Goal: Information Seeking & Learning: Understand process/instructions

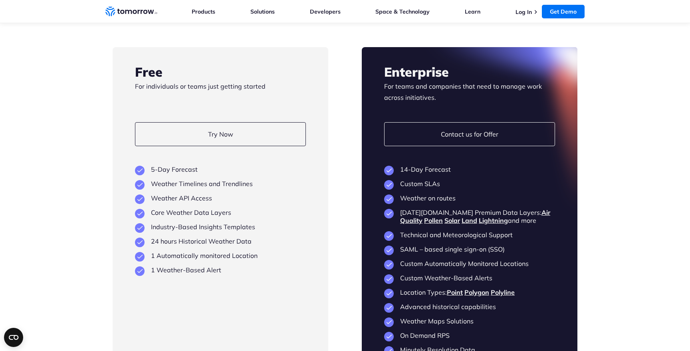
scroll to position [1507, 0]
click at [414, 252] on link "Weather on Routes API" at bounding box center [403, 249] width 66 height 8
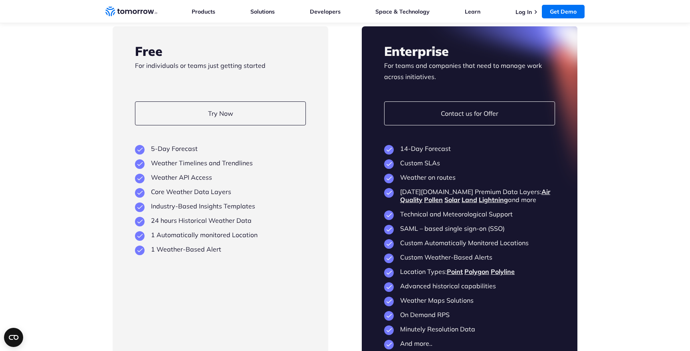
scroll to position [1579, 0]
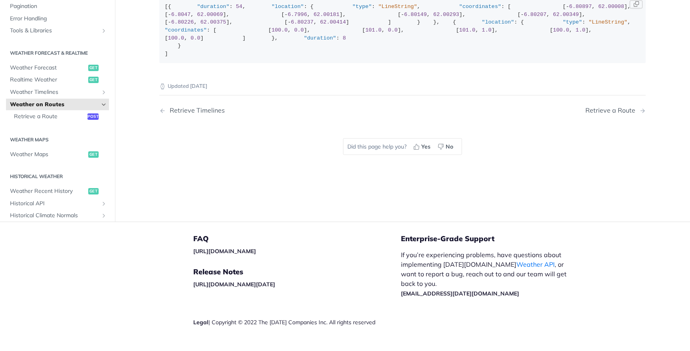
scroll to position [173, 0]
click at [607, 113] on div "Retrieve a Route" at bounding box center [613, 110] width 54 height 8
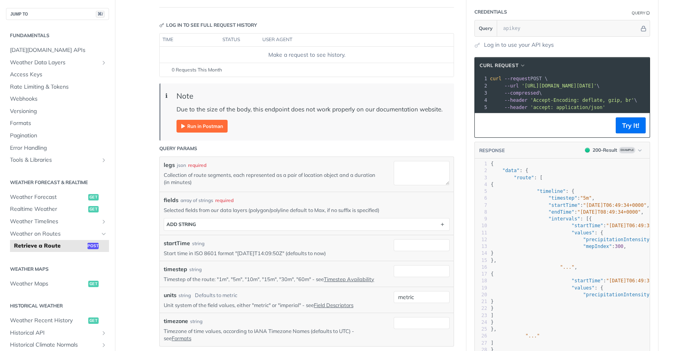
scroll to position [71, 0]
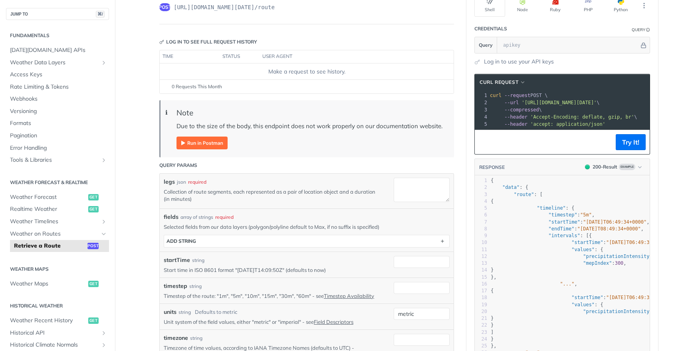
click at [212, 146] on img "Expand image" at bounding box center [202, 143] width 51 height 13
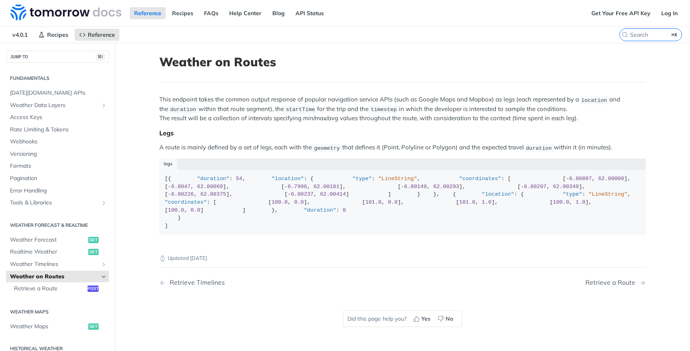
click at [324, 115] on p "This endpoint takes the common output response of popular navigation service AP…" at bounding box center [402, 109] width 487 height 28
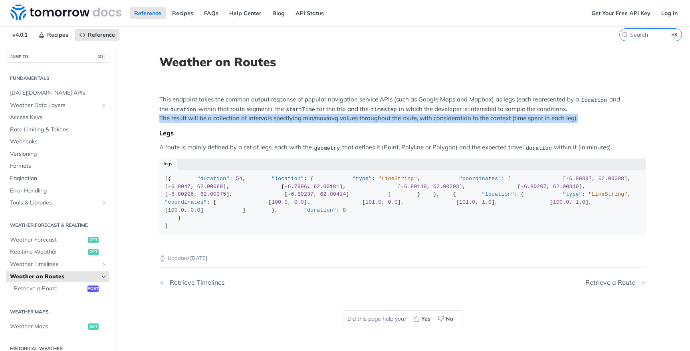
click at [324, 115] on p "This endpoint takes the common output response of popular navigation service AP…" at bounding box center [402, 109] width 487 height 28
